Goal: Information Seeking & Learning: Learn about a topic

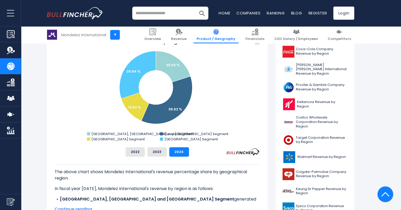
scroll to position [147, 0]
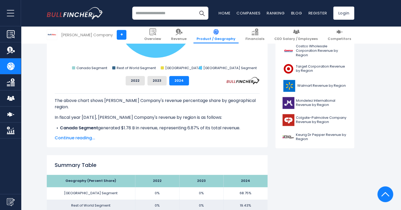
scroll to position [214, 0]
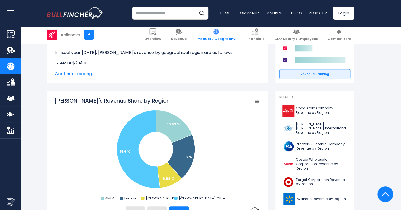
click at [99, 134] on rect "Kellanova's Revenue Share by Region" at bounding box center [157, 149] width 205 height 105
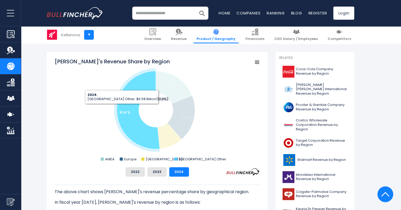
click at [122, 108] on icon "Kellanova's Revenue Share by Region" at bounding box center [138, 110] width 43 height 78
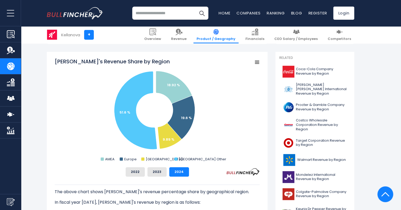
click at [212, 93] on rect "Kellanova's Revenue Share by Region" at bounding box center [157, 110] width 205 height 105
click at [156, 176] on button "2023" at bounding box center [156, 171] width 19 height 9
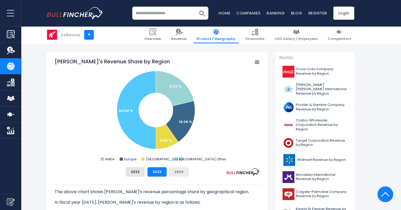
click at [173, 173] on button "2024" at bounding box center [179, 171] width 20 height 9
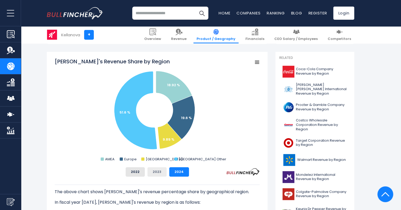
click at [164, 173] on button "2023" at bounding box center [156, 171] width 19 height 9
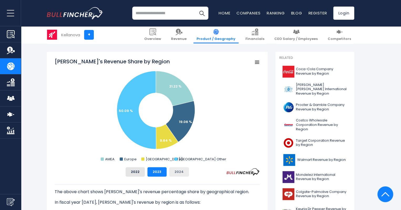
click at [177, 173] on button "2024" at bounding box center [179, 171] width 20 height 9
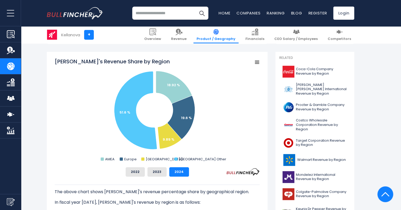
click at [220, 107] on rect "Kellanova's Revenue Share by Region" at bounding box center [157, 110] width 205 height 105
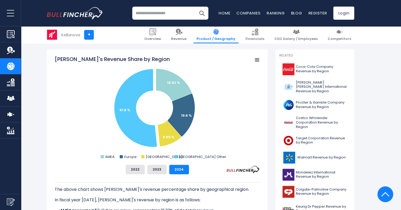
click at [85, 98] on rect "Kellanova's Revenue Share by Region" at bounding box center [157, 107] width 205 height 105
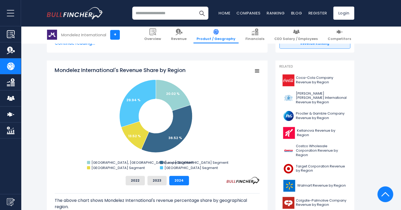
scroll to position [125, 0]
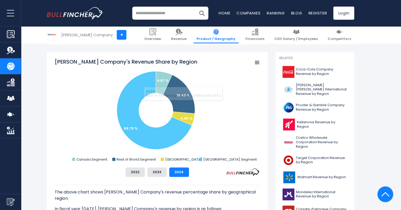
scroll to position [127, 0]
